Goal: Task Accomplishment & Management: Manage account settings

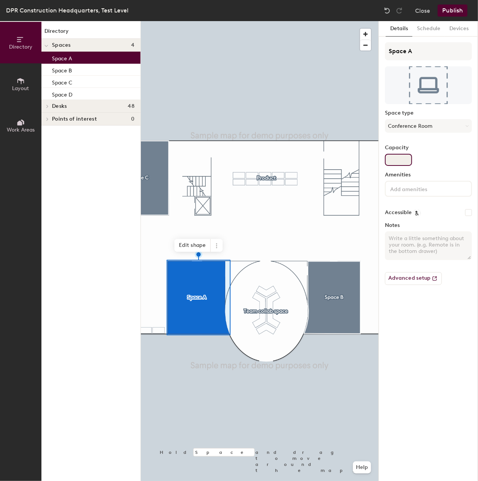
click at [407, 158] on input "Capacity" at bounding box center [398, 160] width 27 height 12
type input "5"
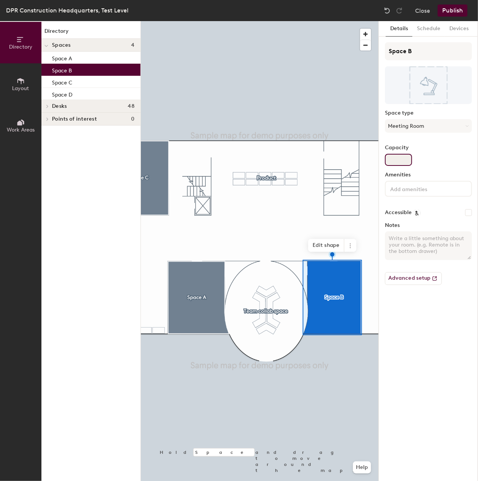
click at [393, 156] on input "Capacity" at bounding box center [398, 160] width 27 height 12
type input "10"
click at [425, 192] on input at bounding box center [423, 188] width 68 height 9
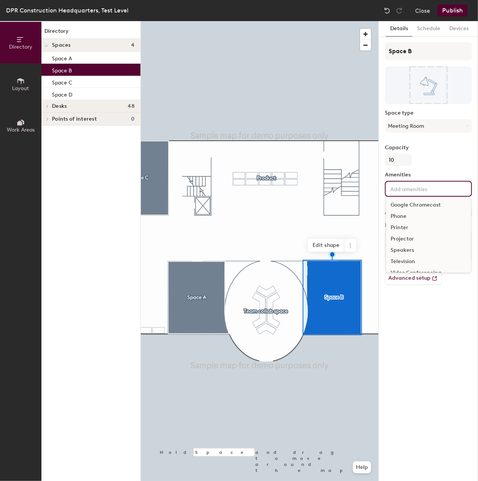
scroll to position [44, 0]
click at [432, 253] on div "Video Conferencing" at bounding box center [428, 252] width 85 height 11
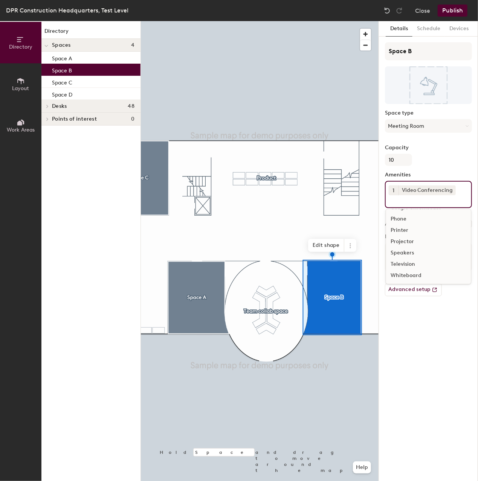
click at [408, 321] on div "Details Schedule Devices Space B Space type Meeting Room Capacity 10 Amenities …" at bounding box center [428, 251] width 99 height 460
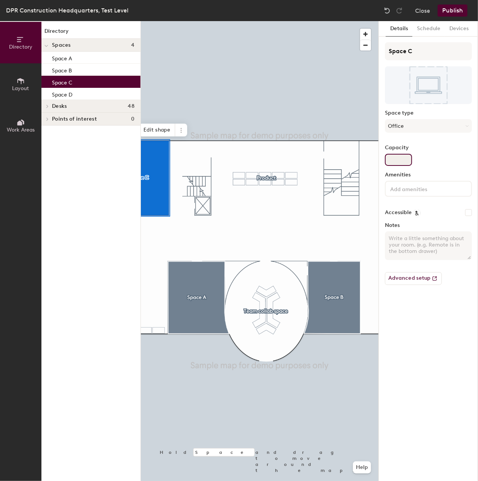
click at [399, 162] on input "Capacity" at bounding box center [398, 160] width 27 height 12
type input "4"
click at [309, 21] on div at bounding box center [260, 21] width 238 height 0
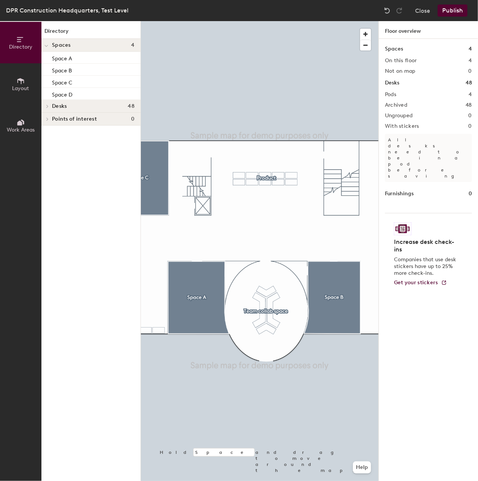
click at [389, 344] on div "Spaces 4 On this floor 4 Not on map 0 Desks 48 Pods 4 Archived 48 Ungrouped 0 W…" at bounding box center [428, 269] width 99 height 460
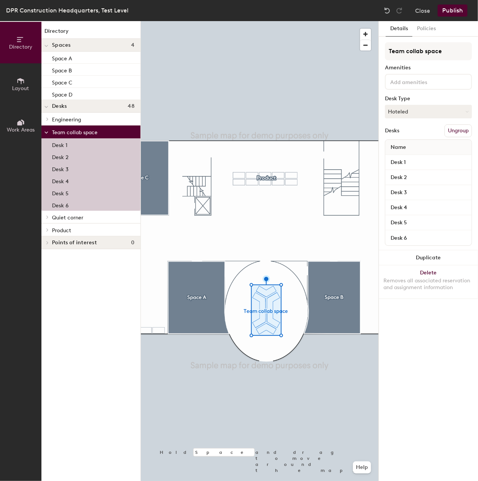
click at [456, 12] on button "Publish" at bounding box center [453, 11] width 30 height 12
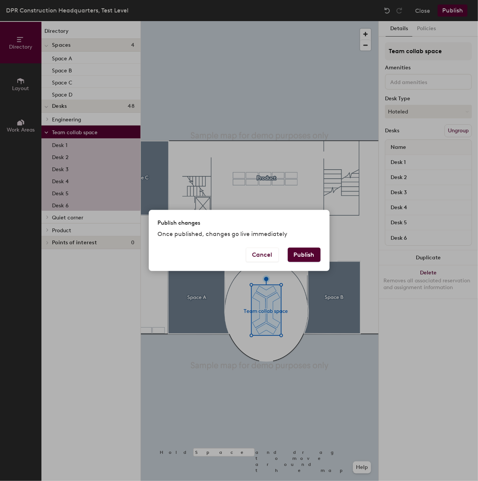
click at [310, 255] on button "Publish" at bounding box center [304, 255] width 33 height 14
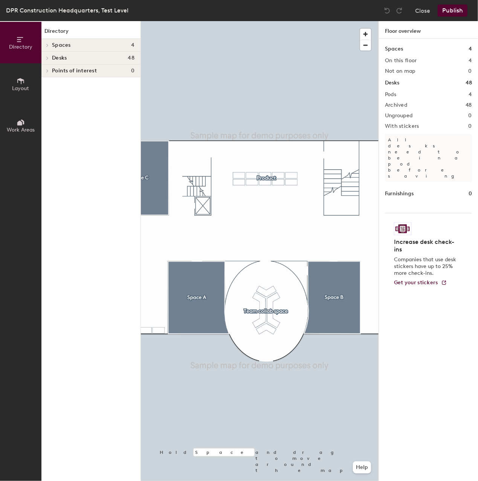
click at [63, 55] on span "Desks" at bounding box center [59, 58] width 15 height 6
click at [78, 71] on span "Engineering" at bounding box center [66, 71] width 29 height 6
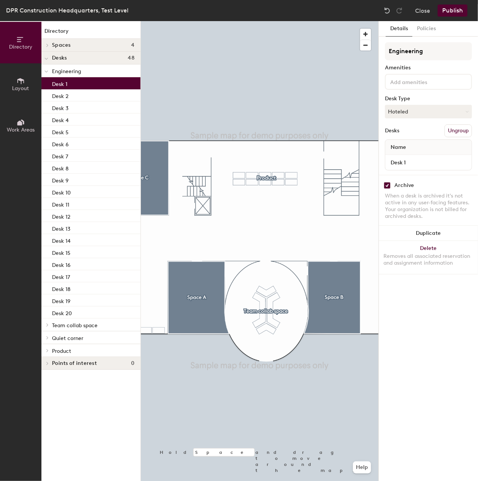
click at [69, 81] on div "Desk 1" at bounding box center [90, 83] width 99 height 12
click at [69, 76] on div "Engineering" at bounding box center [90, 70] width 99 height 13
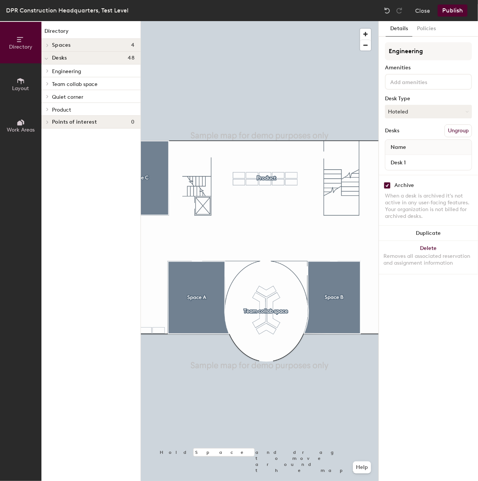
click at [69, 72] on span "Engineering" at bounding box center [66, 71] width 29 height 6
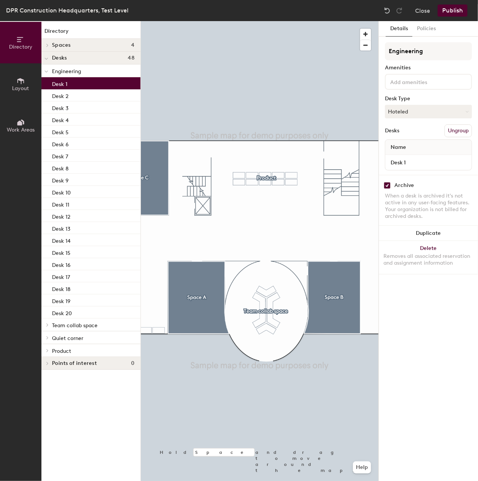
drag, startPoint x: 63, startPoint y: 83, endPoint x: 90, endPoint y: 88, distance: 27.6
click at [90, 88] on div "Desk 1" at bounding box center [90, 83] width 99 height 12
click at [265, 211] on div "Directory Layout Work Areas Directory Spaces 4 Space A Space B Space C Space D …" at bounding box center [239, 251] width 478 height 460
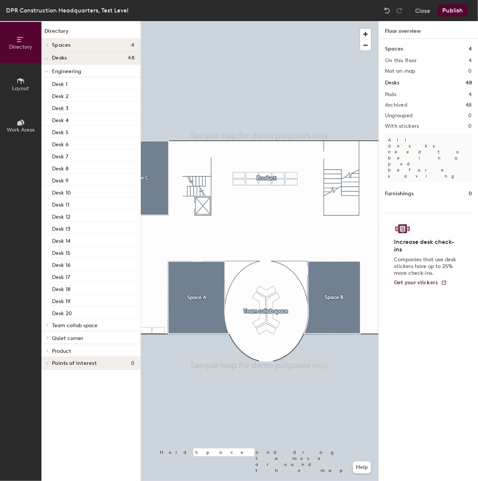
drag, startPoint x: 72, startPoint y: 82, endPoint x: 265, endPoint y: 210, distance: 231.6
click at [265, 21] on div at bounding box center [260, 21] width 238 height 0
click at [284, 21] on div at bounding box center [260, 21] width 238 height 0
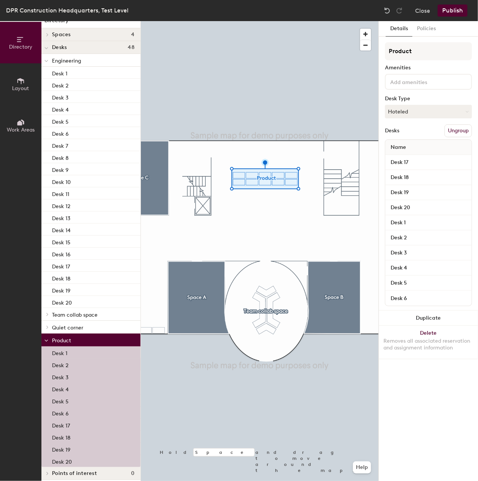
scroll to position [15, 0]
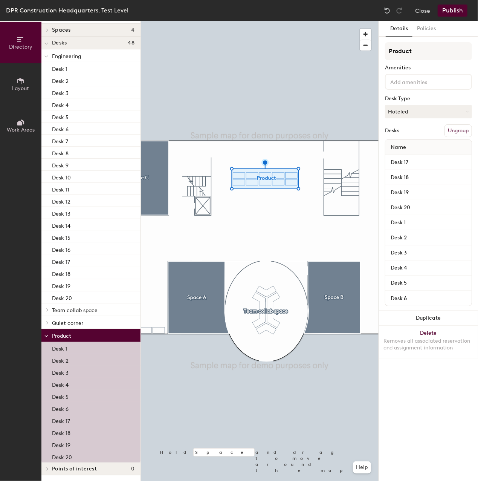
click at [460, 13] on button "Publish" at bounding box center [453, 11] width 30 height 12
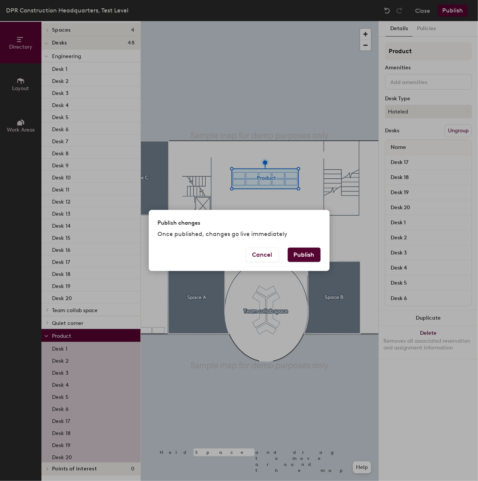
click at [314, 255] on button "Publish" at bounding box center [304, 255] width 33 height 14
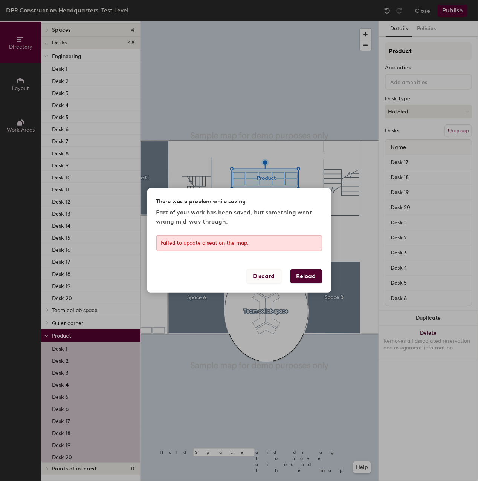
click at [269, 271] on button "Discard" at bounding box center [264, 276] width 35 height 14
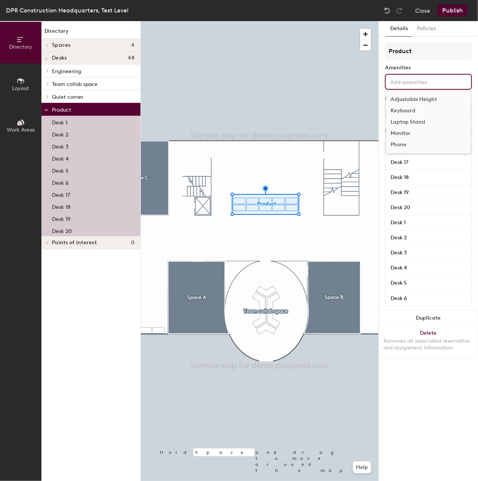
click at [421, 81] on input at bounding box center [423, 81] width 68 height 9
click at [459, 9] on button "Publish" at bounding box center [453, 11] width 30 height 12
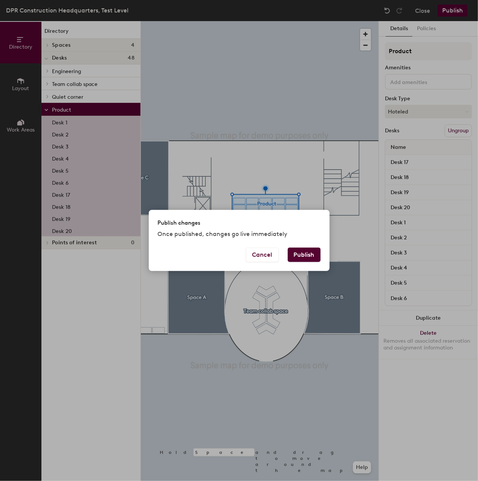
click at [279, 208] on div "Publish changes Once published, changes go live immediately Cancel Publish" at bounding box center [239, 240] width 478 height 481
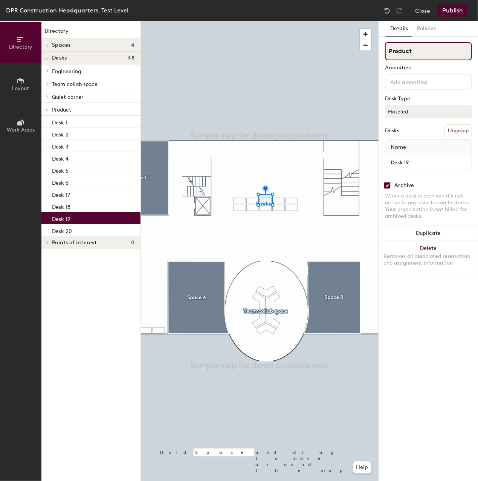
click at [424, 52] on input "Product" at bounding box center [428, 51] width 87 height 18
click at [424, 51] on input "Product" at bounding box center [428, 51] width 87 height 18
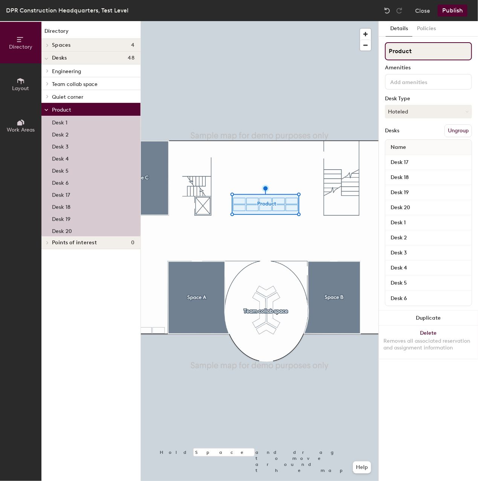
click at [415, 49] on input "Product" at bounding box center [428, 51] width 87 height 18
click at [414, 49] on input "Product" at bounding box center [428, 51] width 87 height 18
type input "Hotel"
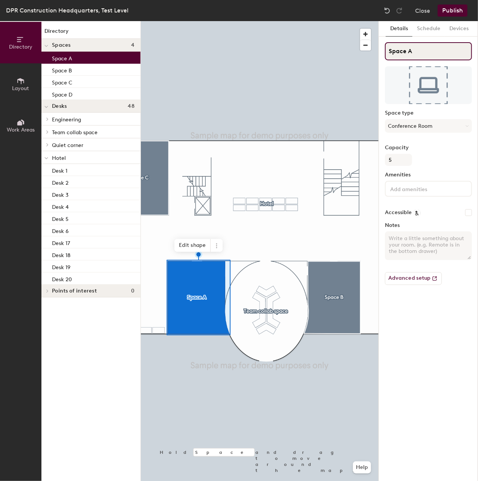
click at [414, 49] on input "Space A" at bounding box center [428, 51] width 87 height 18
click at [421, 54] on input "Space A" at bounding box center [428, 51] width 87 height 18
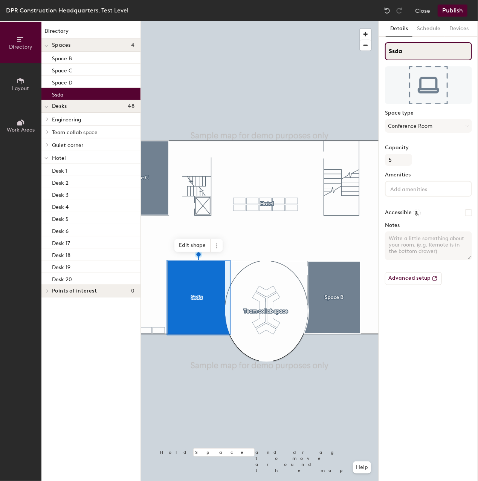
click at [392, 53] on input "Ssda" at bounding box center [428, 51] width 87 height 18
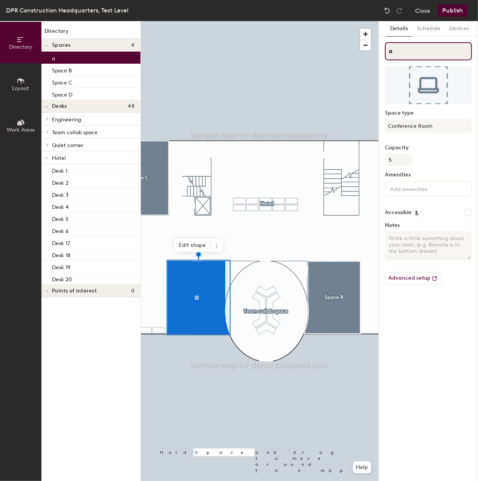
click at [405, 53] on input "a" at bounding box center [428, 51] width 87 height 18
type input "Lee Roy"
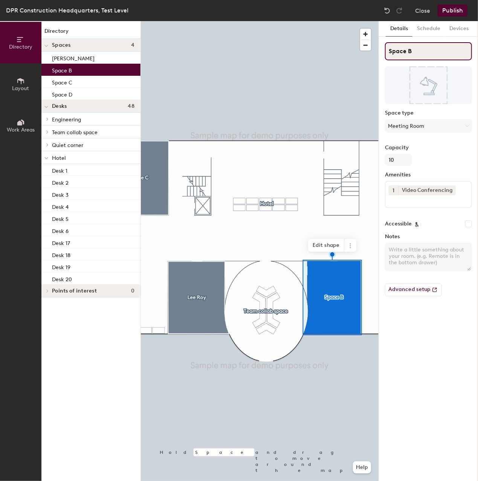
click at [411, 47] on input "Space B" at bounding box center [428, 51] width 87 height 18
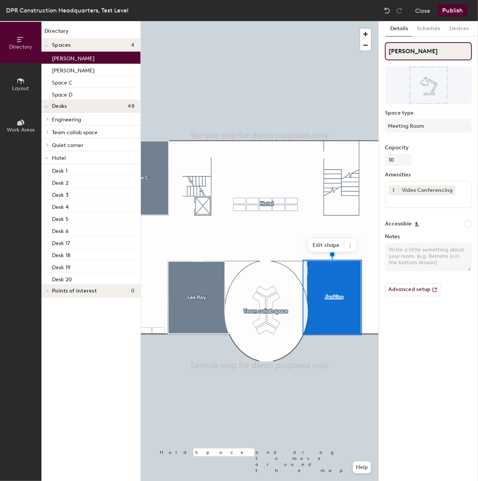
type input "Jenkins"
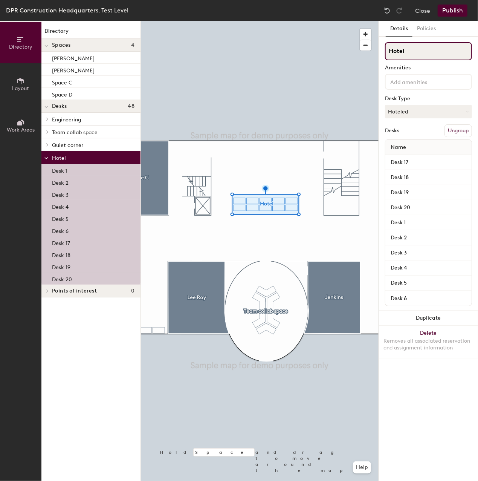
click at [411, 49] on input "Hotel" at bounding box center [428, 51] width 87 height 18
type input "Wick"
click at [456, 14] on button "Publish" at bounding box center [453, 11] width 30 height 12
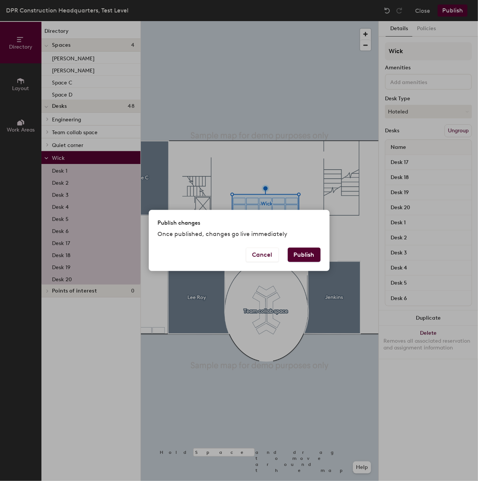
click at [311, 252] on button "Publish" at bounding box center [304, 255] width 33 height 14
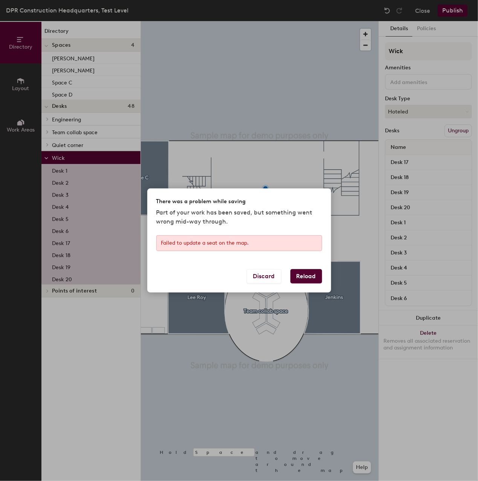
click at [313, 272] on button "Reload" at bounding box center [307, 276] width 32 height 14
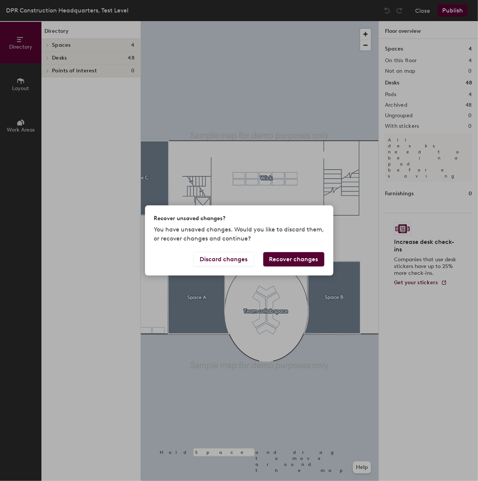
click at [287, 261] on button "Recover changes" at bounding box center [293, 259] width 61 height 14
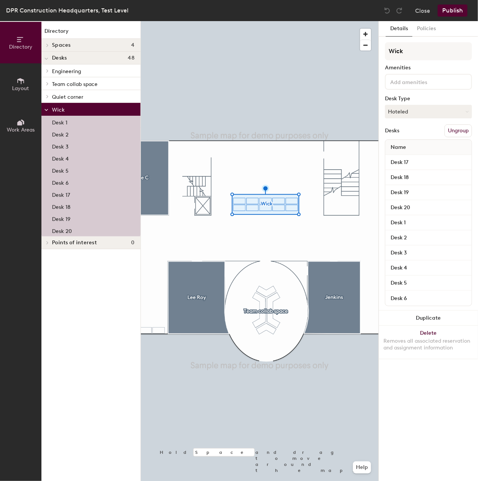
click at [457, 5] on button "Publish" at bounding box center [453, 11] width 30 height 12
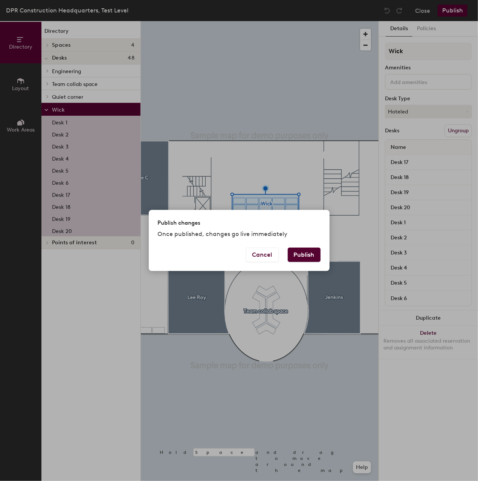
click at [301, 249] on button "Publish" at bounding box center [304, 255] width 33 height 14
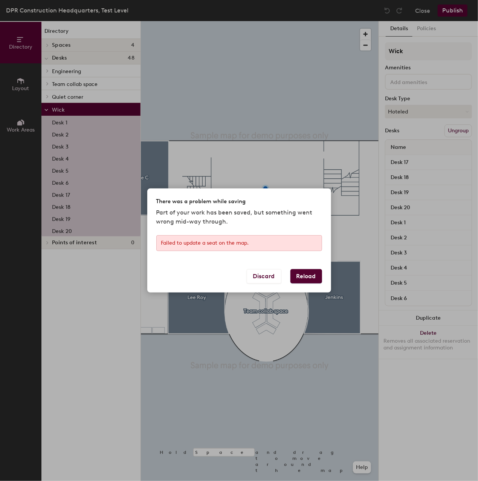
click at [304, 272] on button "Reload" at bounding box center [307, 276] width 32 height 14
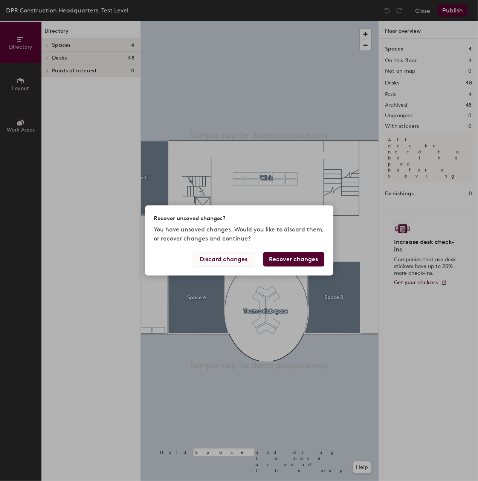
click at [241, 260] on button "Discard changes" at bounding box center [224, 259] width 61 height 14
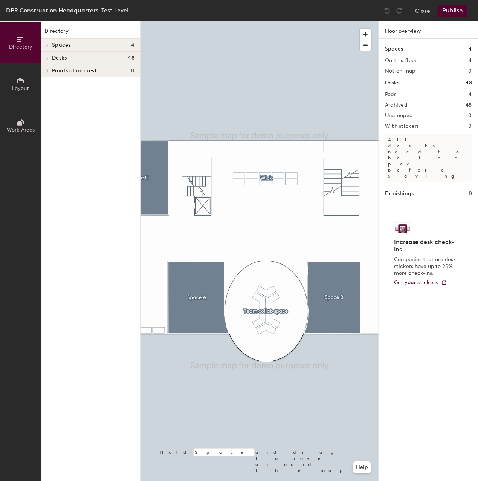
click at [454, 11] on button "Publish" at bounding box center [453, 11] width 30 height 12
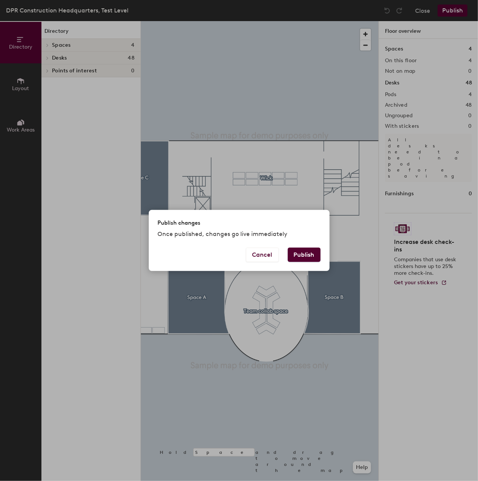
click at [309, 255] on button "Publish" at bounding box center [304, 255] width 33 height 14
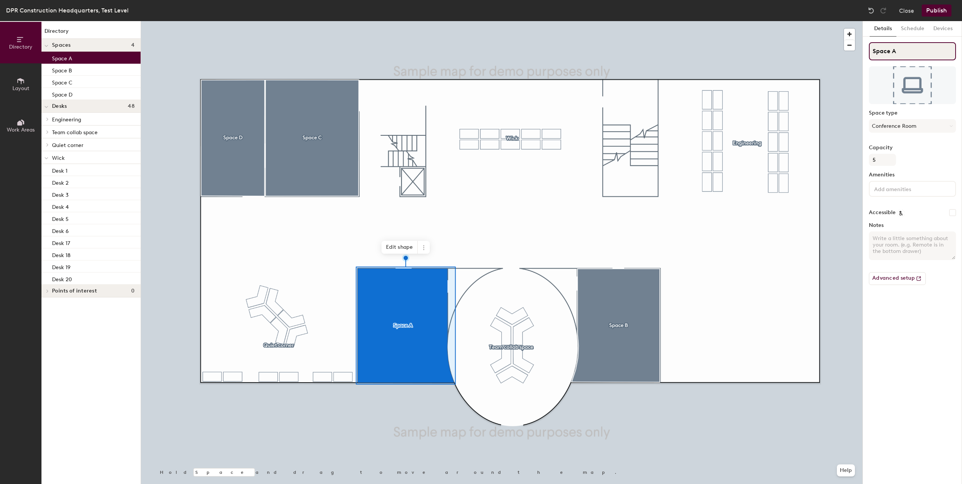
click at [899, 52] on input "Space A" at bounding box center [912, 51] width 87 height 18
type input "[PERSON_NAME]"
click at [944, 11] on button "Publish" at bounding box center [936, 11] width 30 height 12
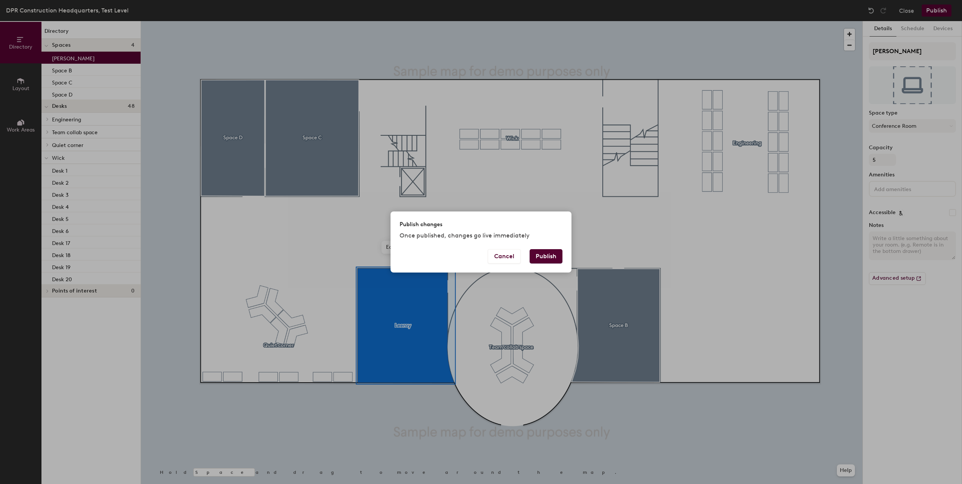
click at [553, 250] on button "Publish" at bounding box center [545, 256] width 33 height 14
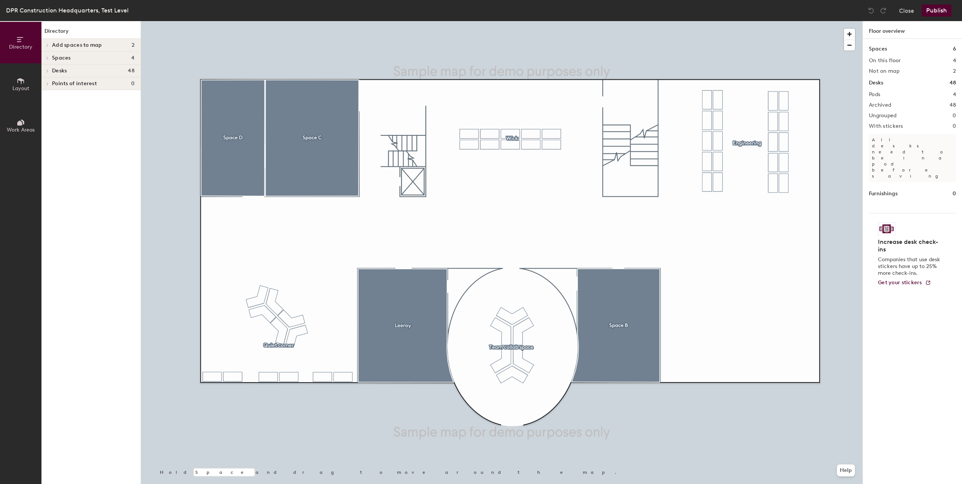
click at [28, 82] on button "Layout" at bounding box center [20, 83] width 41 height 41
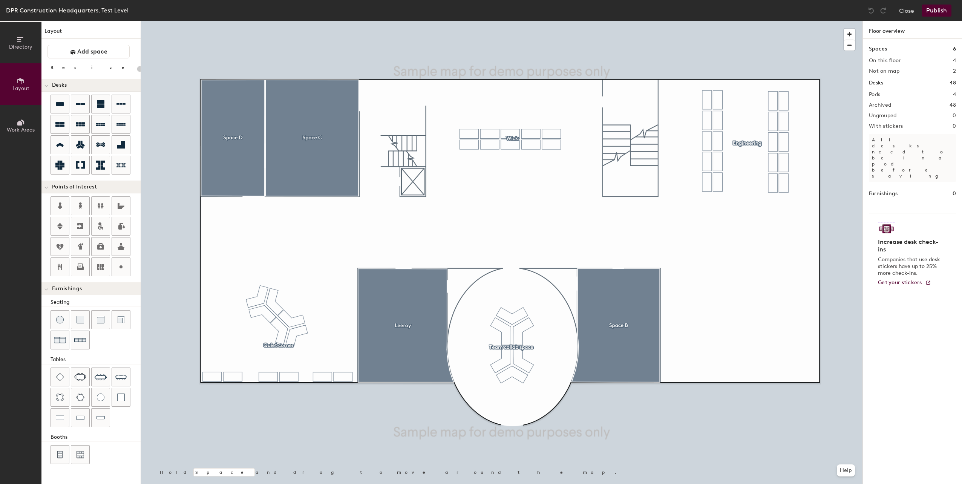
click at [21, 123] on icon at bounding box center [19, 123] width 5 height 5
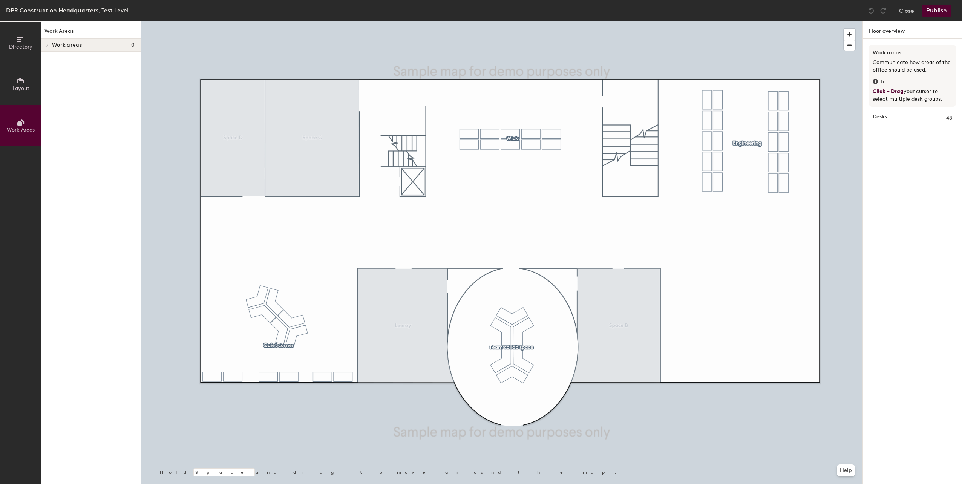
click at [26, 41] on button "Directory" at bounding box center [20, 42] width 41 height 41
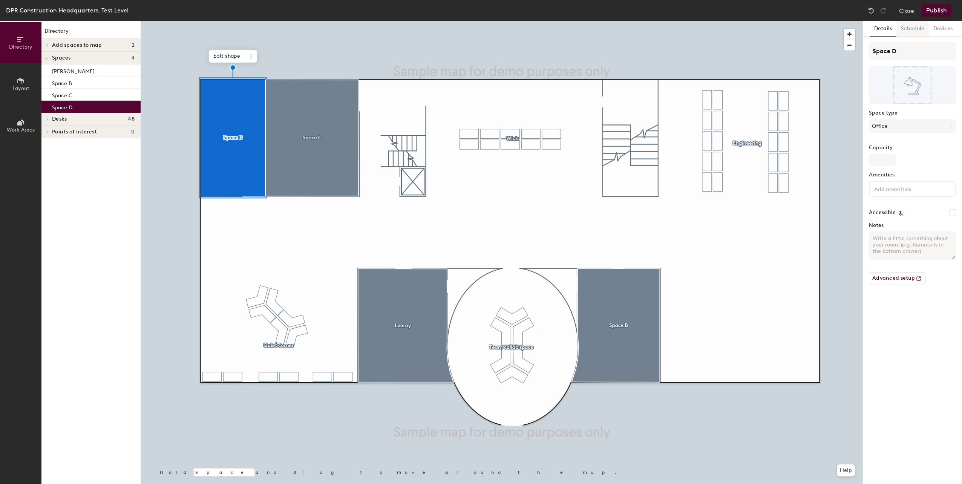
click at [914, 31] on button "Schedule" at bounding box center [912, 28] width 32 height 15
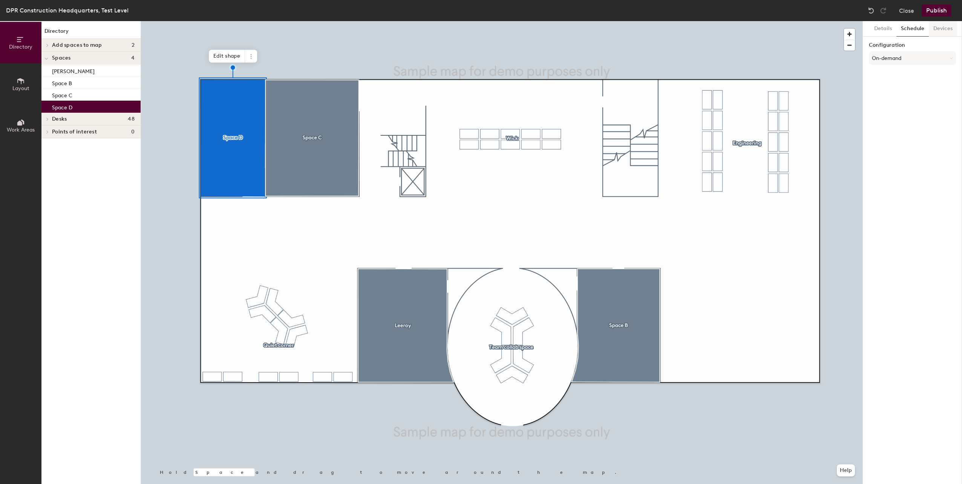
click at [938, 29] on button "Devices" at bounding box center [942, 28] width 28 height 15
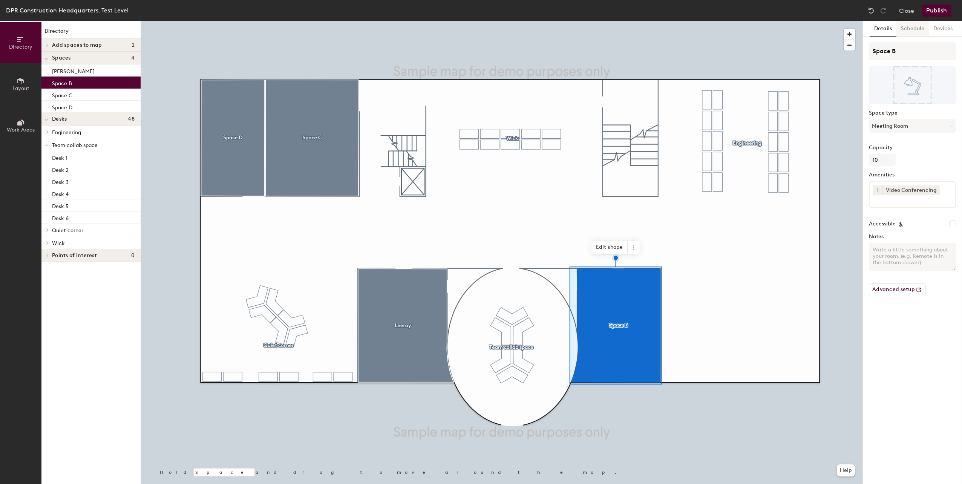
click at [914, 29] on button "Schedule" at bounding box center [912, 28] width 32 height 15
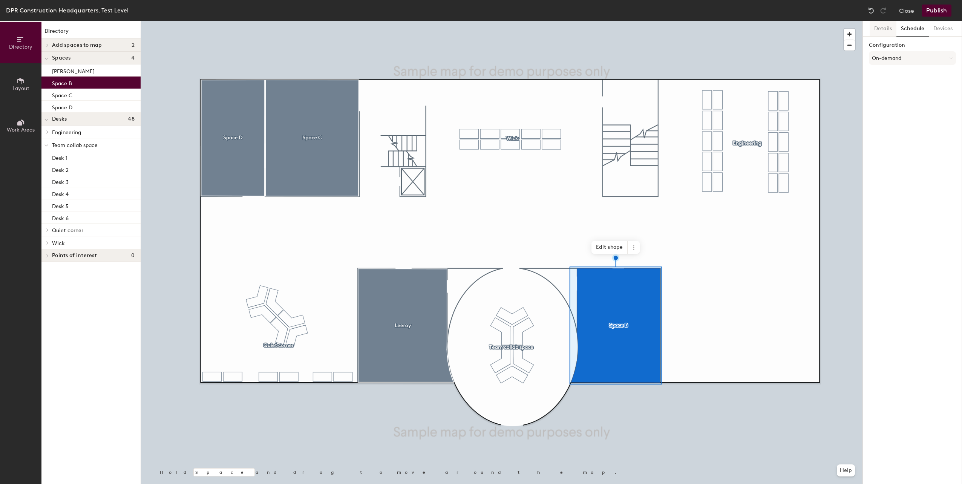
click at [888, 28] on button "Details" at bounding box center [882, 28] width 27 height 15
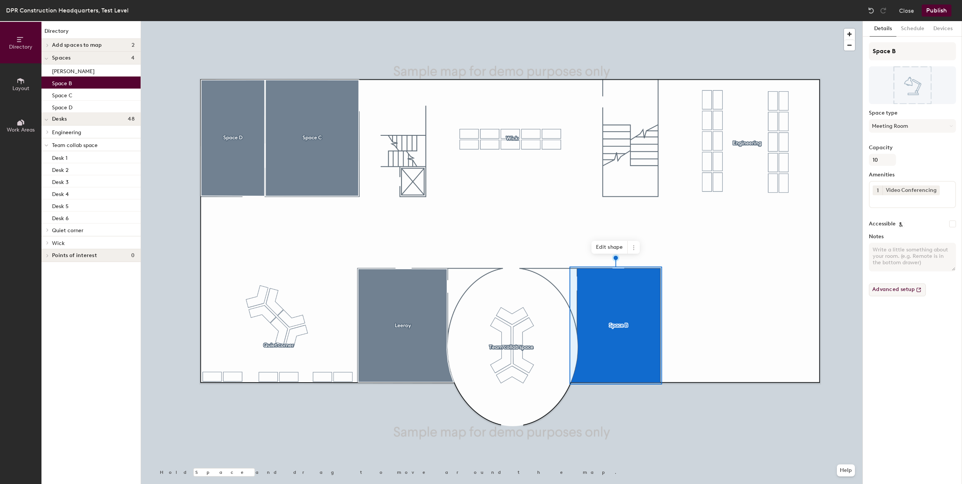
click at [895, 293] on button "Advanced setup" at bounding box center [897, 289] width 57 height 13
click at [32, 86] on button "Layout" at bounding box center [20, 83] width 41 height 41
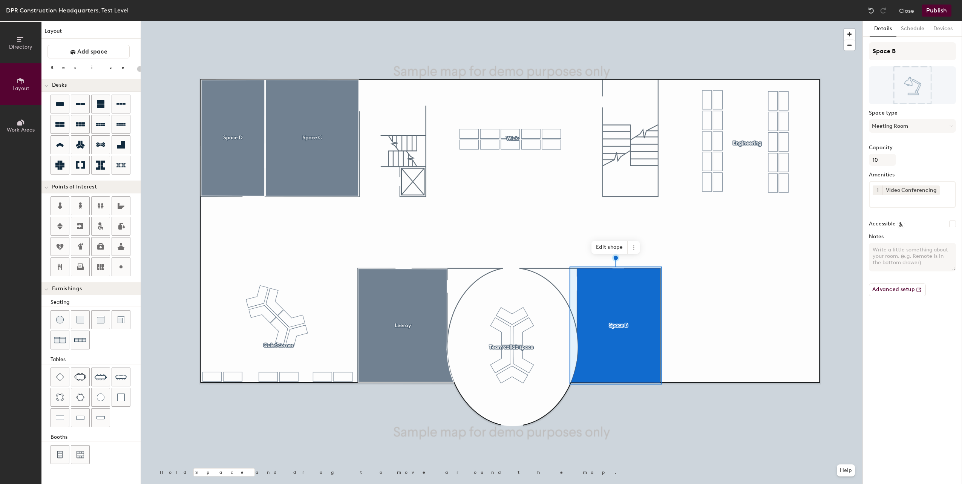
click at [20, 127] on span "Work Areas" at bounding box center [21, 130] width 28 height 6
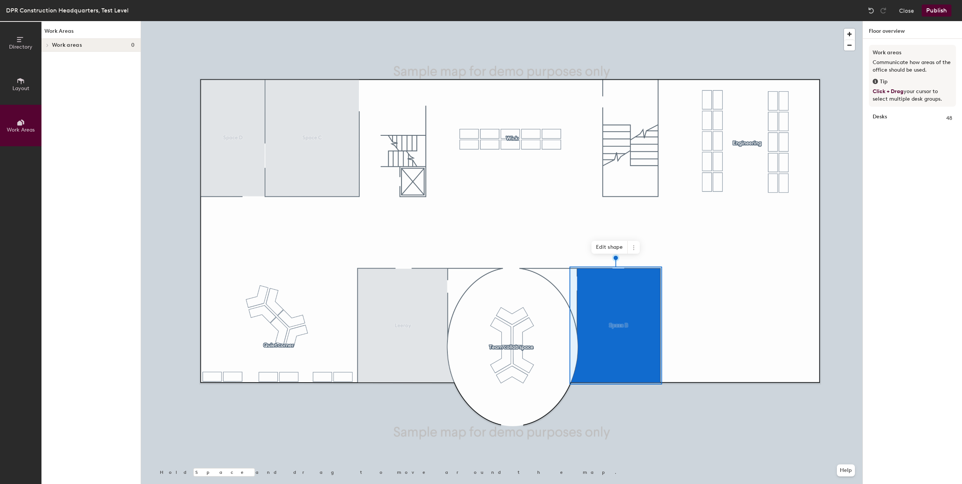
click at [928, 13] on button "Publish" at bounding box center [936, 11] width 30 height 12
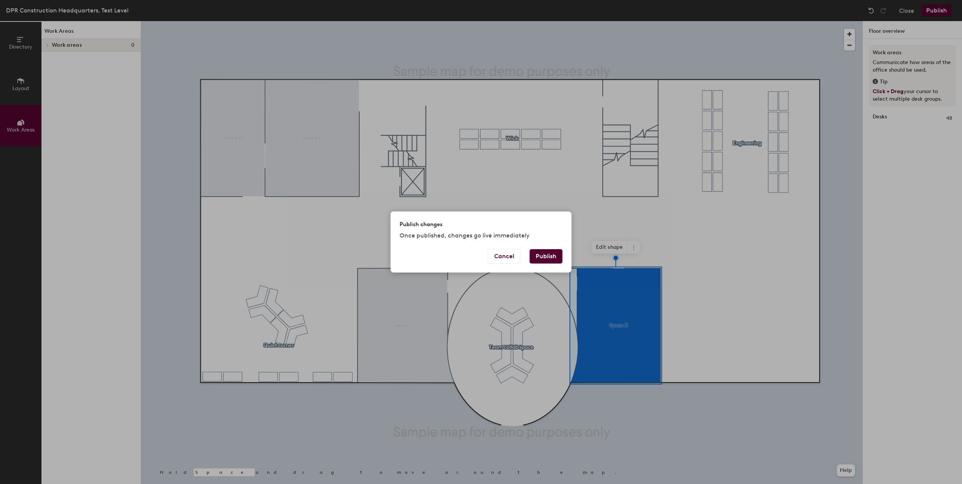
click at [550, 254] on button "Publish" at bounding box center [545, 256] width 33 height 14
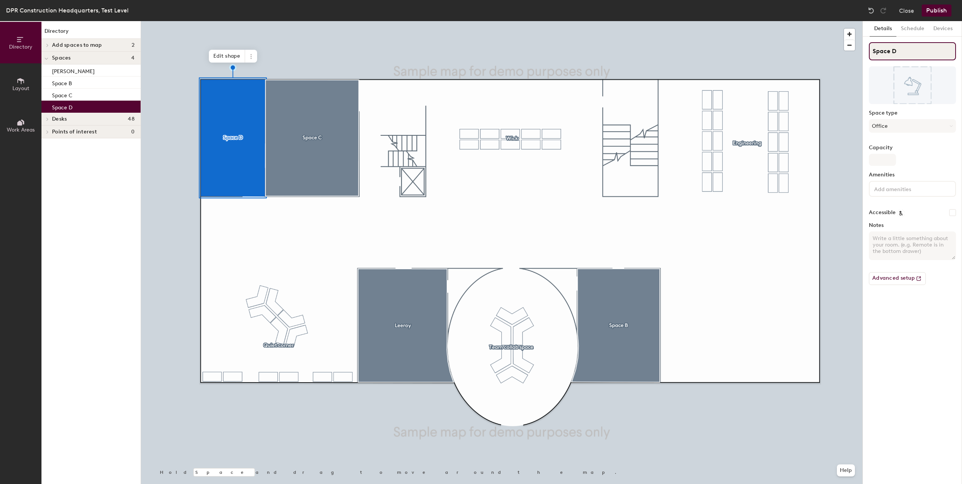
click at [908, 49] on input "Space D" at bounding box center [912, 51] width 87 height 18
click at [880, 51] on input "Ssad" at bounding box center [912, 51] width 87 height 18
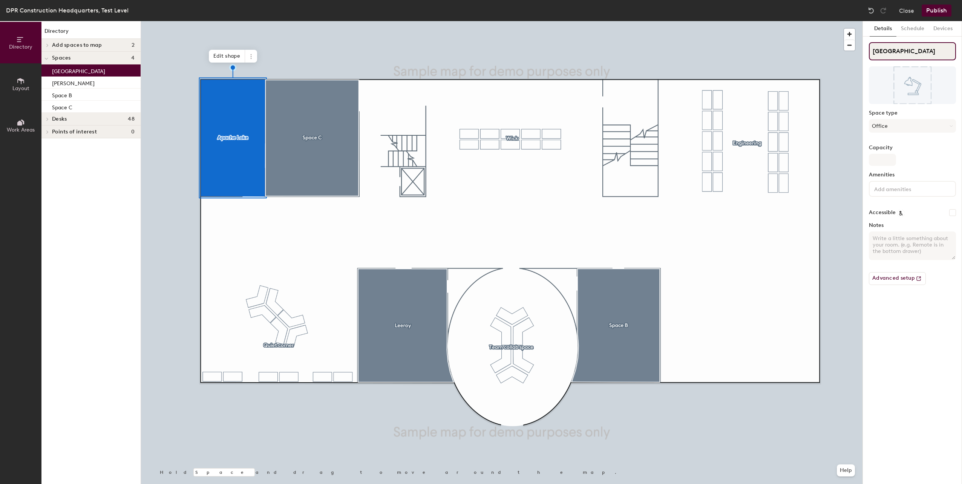
type input "[GEOGRAPHIC_DATA]"
click at [931, 291] on div "Details Schedule Devices Apache Lake Space type Office Capacity Amenities Acces…" at bounding box center [911, 252] width 99 height 463
click at [903, 278] on button "Advanced setup" at bounding box center [897, 278] width 57 height 13
